Goal: Task Accomplishment & Management: Complete application form

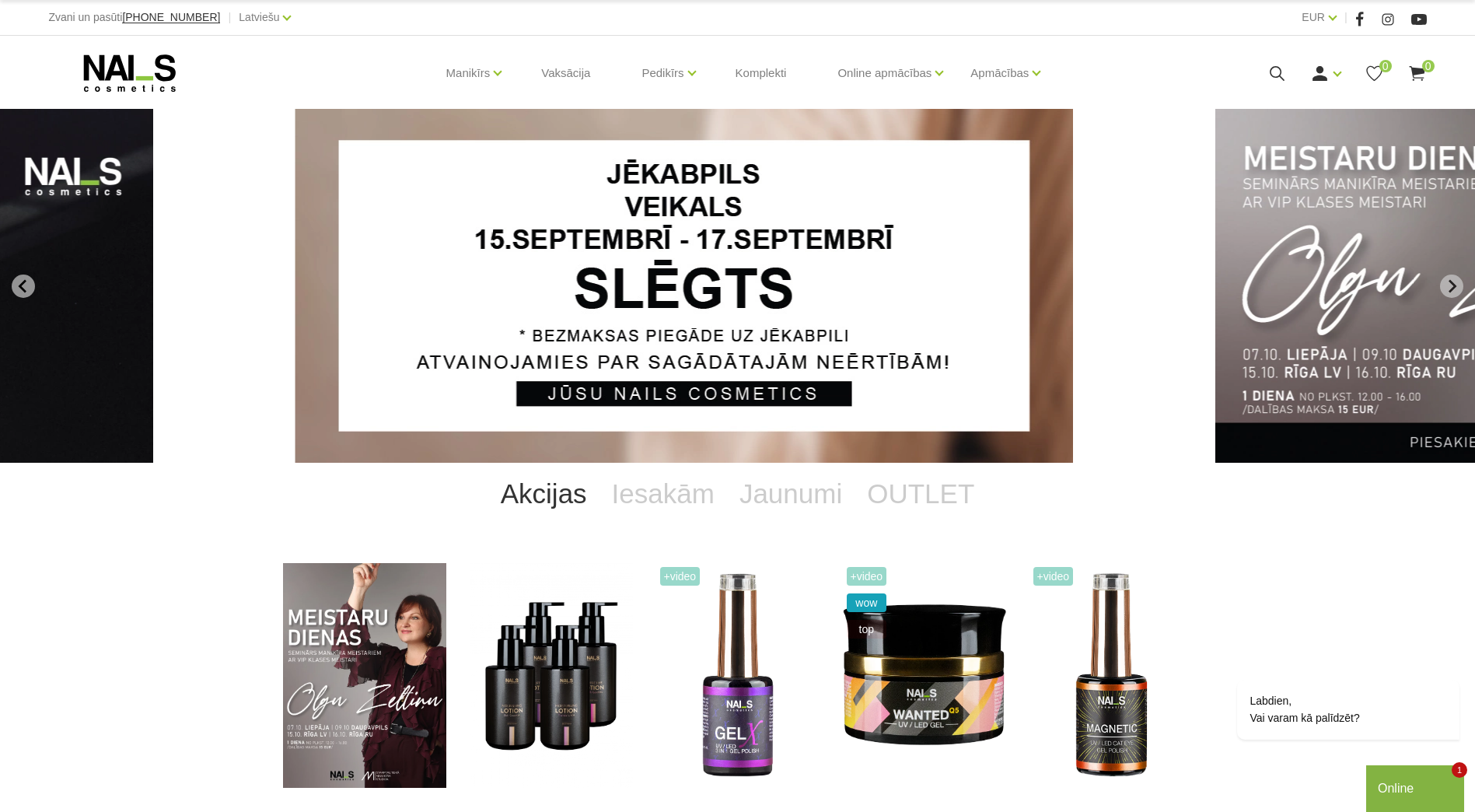
click at [1446, 627] on div "Labdien, Vai varam kā palīdzēt?" at bounding box center [1327, 645] width 280 height 219
click at [1433, 582] on div "Labdien, Vai varam kā palīdzēt?" at bounding box center [1327, 645] width 280 height 219
